Goal: Transaction & Acquisition: Book appointment/travel/reservation

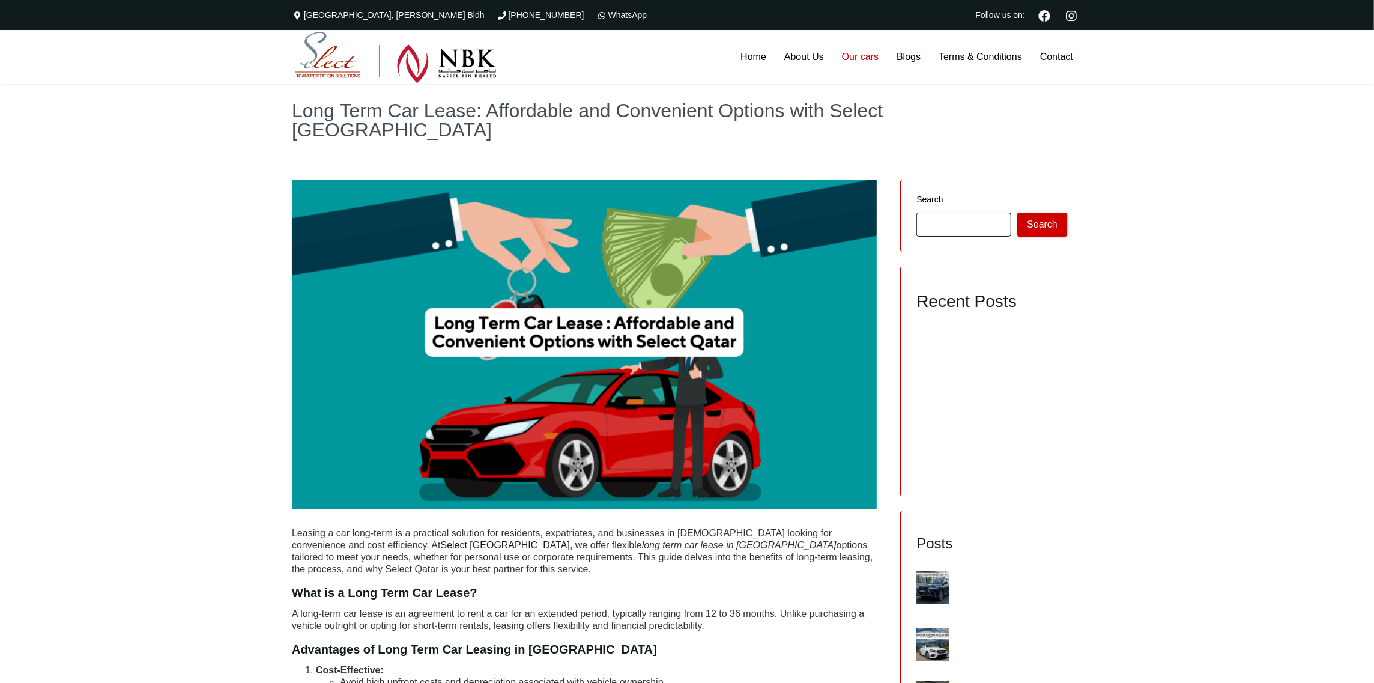
click at [860, 61] on link "Our cars" at bounding box center [860, 57] width 55 height 54
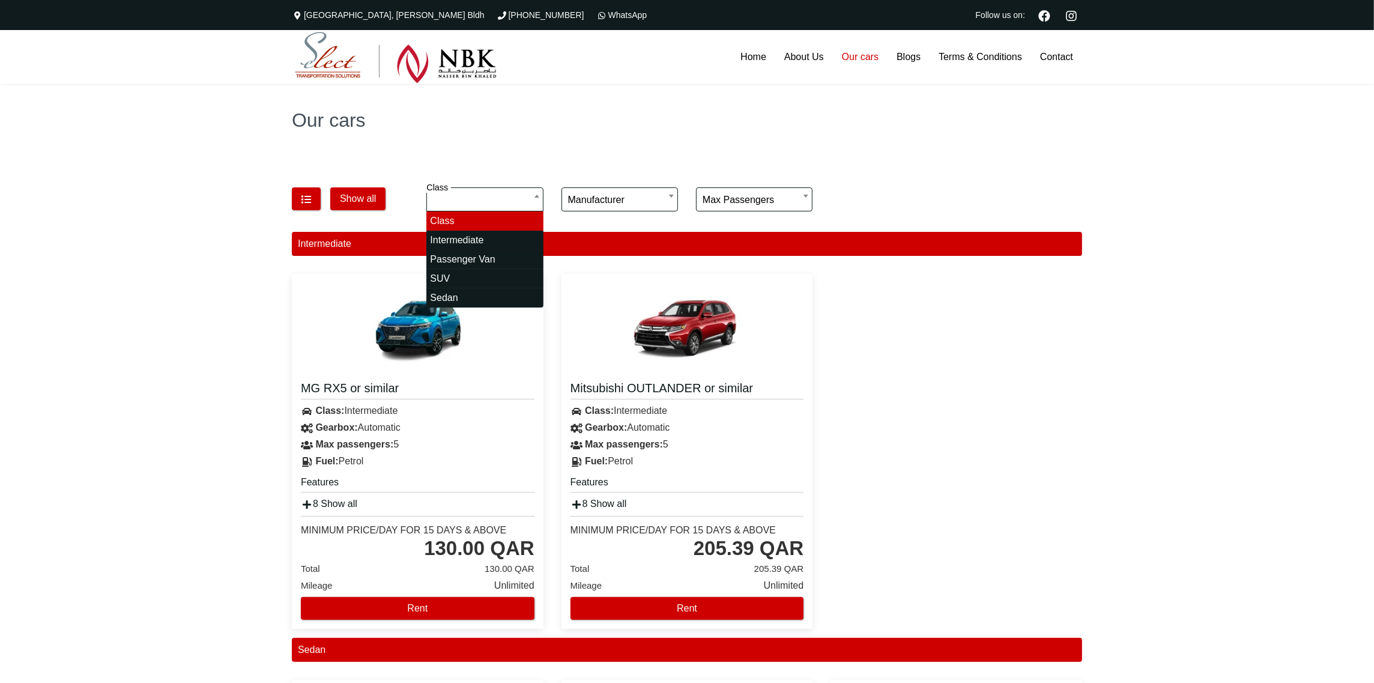
click at [488, 193] on input "search" at bounding box center [484, 199] width 116 height 24
click at [416, 398] on h4 "MG RX5 or similar" at bounding box center [418, 389] width 234 height 19
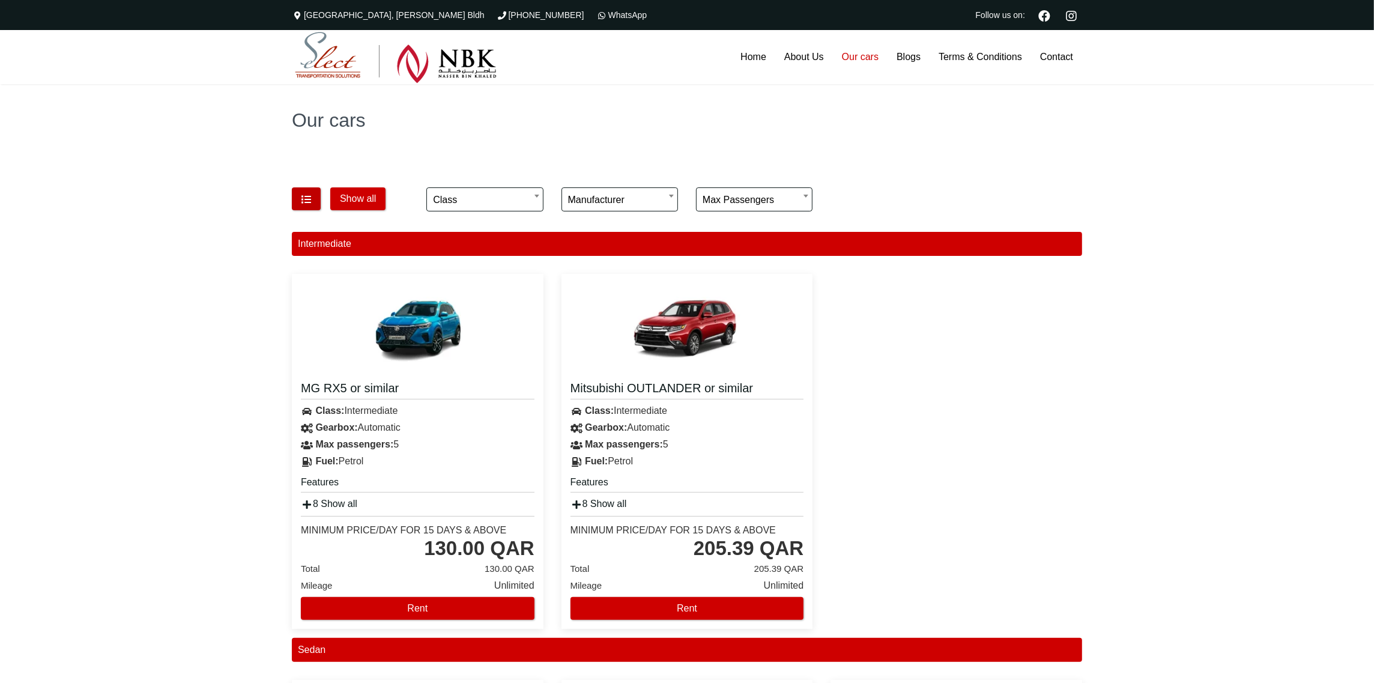
click at [313, 194] on button "button" at bounding box center [306, 198] width 29 height 23
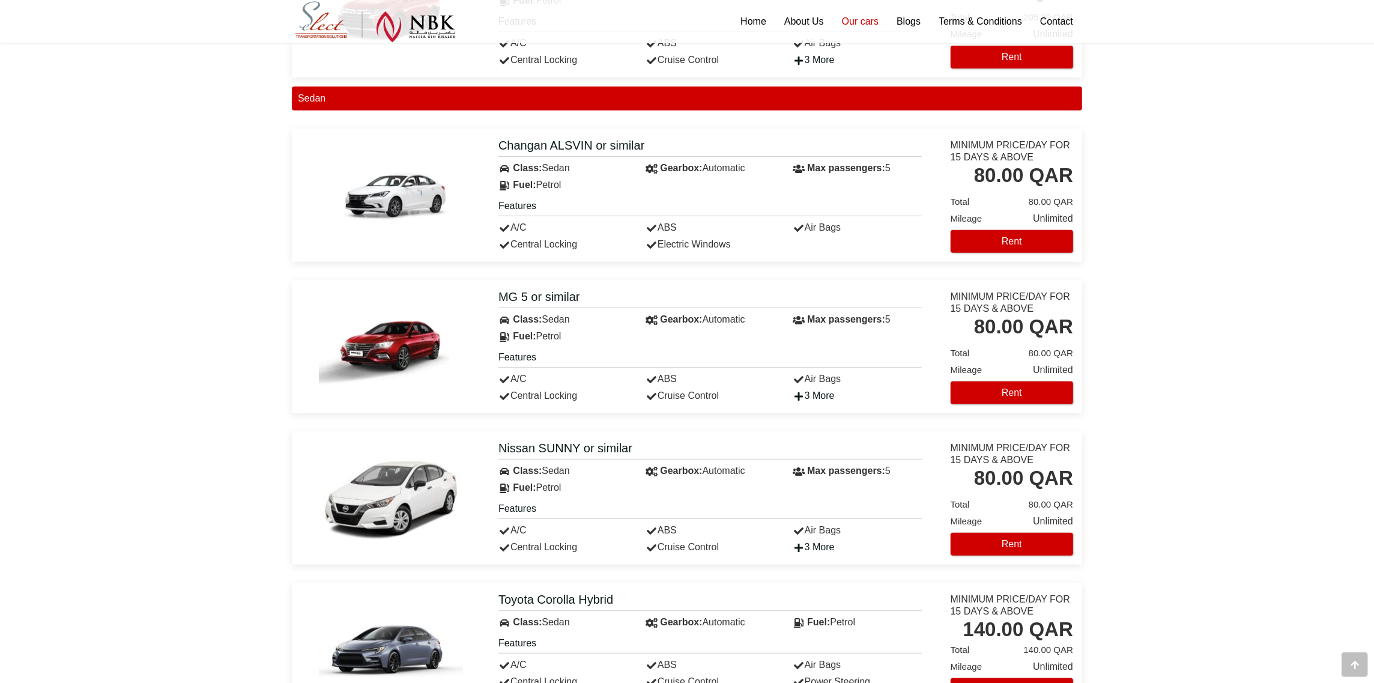
scroll to position [480, 0]
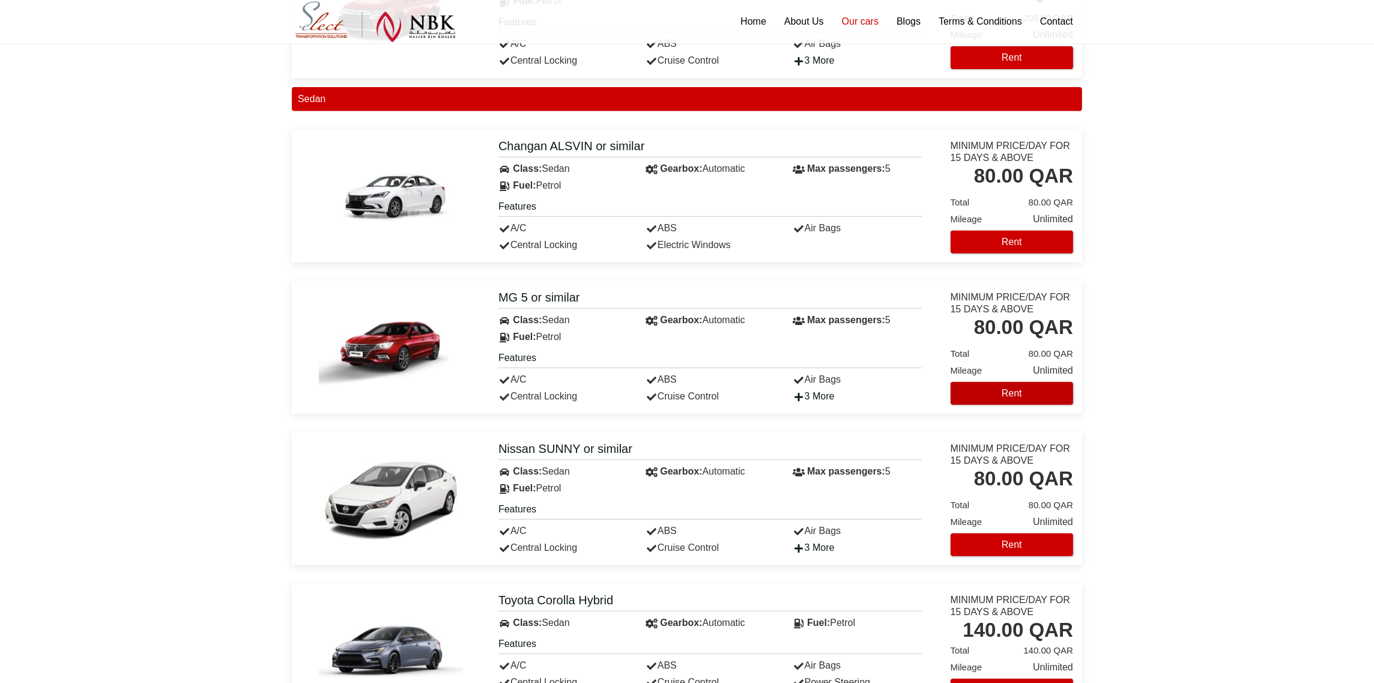
click at [991, 400] on button "Rent" at bounding box center [1012, 393] width 122 height 23
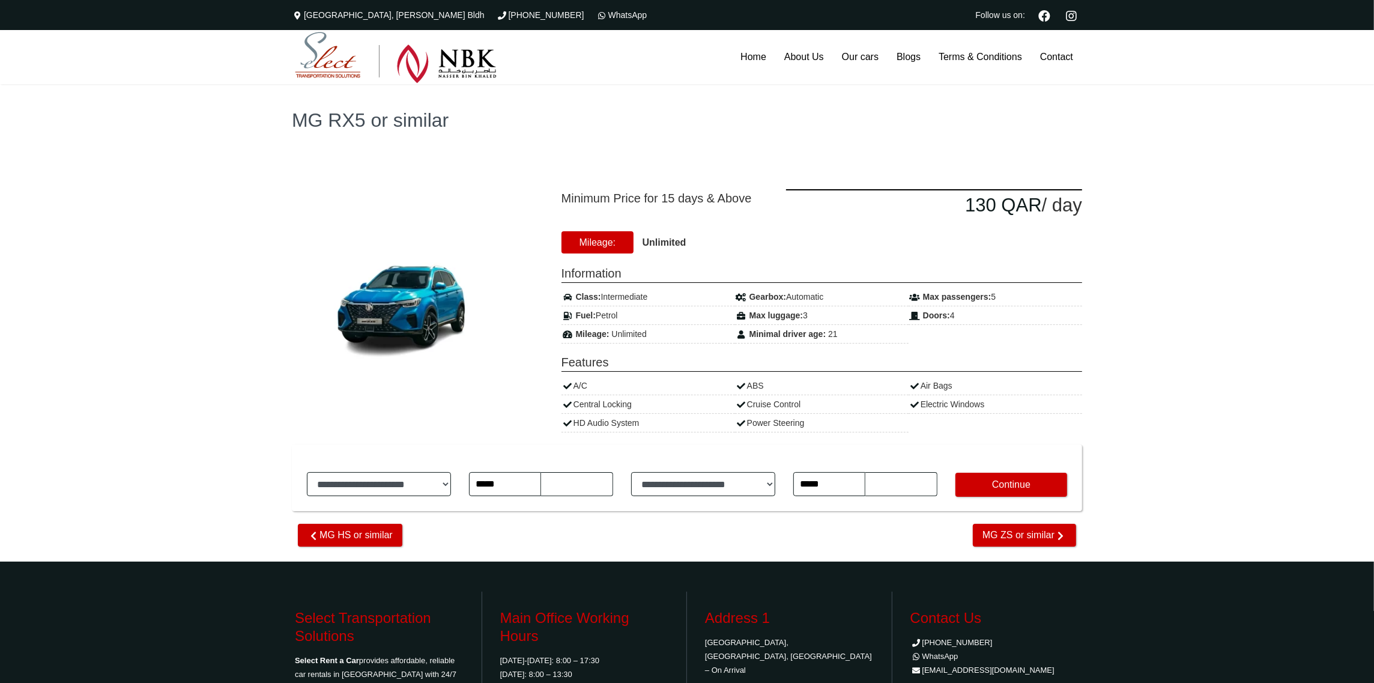
type input "********"
